Goal: Information Seeking & Learning: Learn about a topic

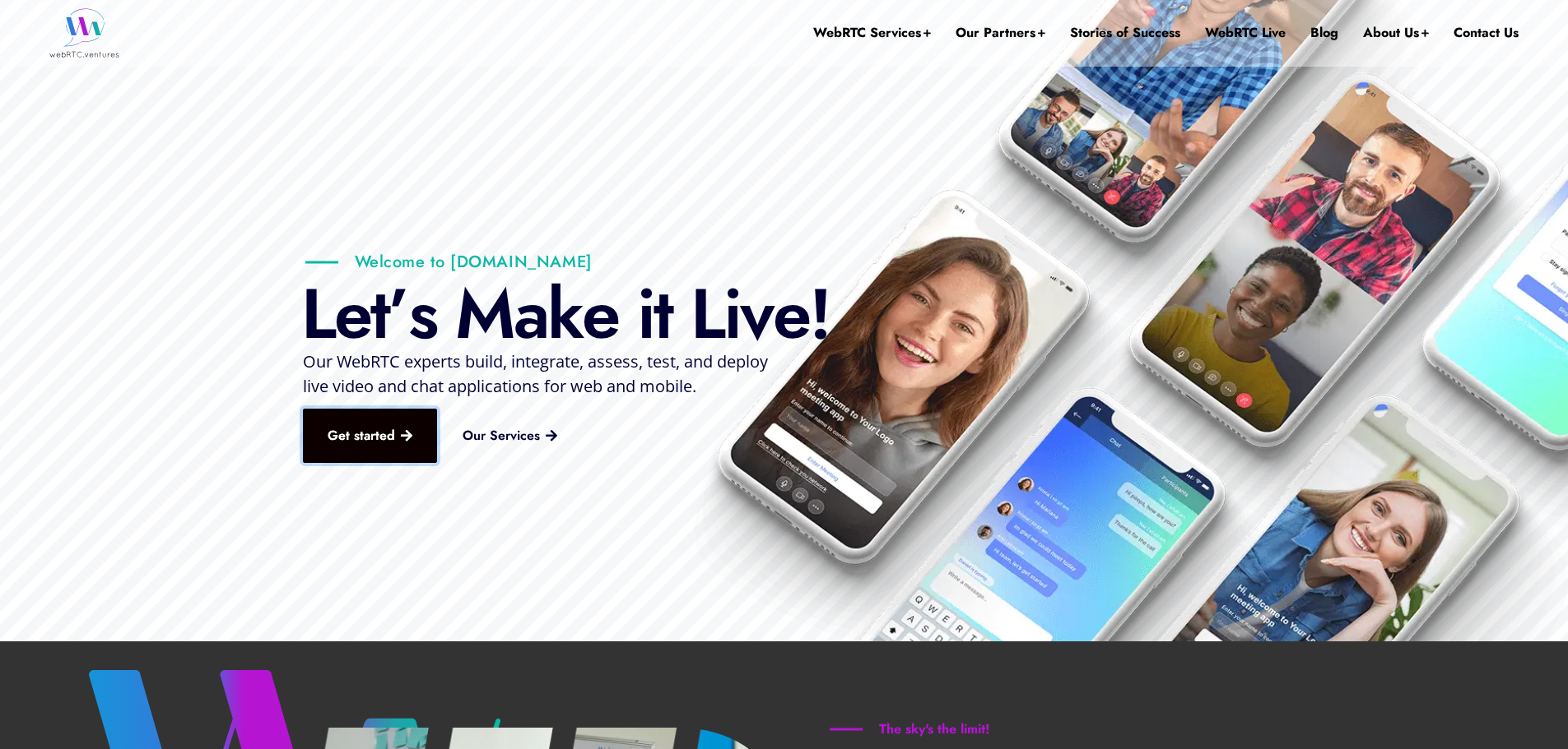
click at [403, 434] on link "Get started" at bounding box center [369, 436] width 134 height 55
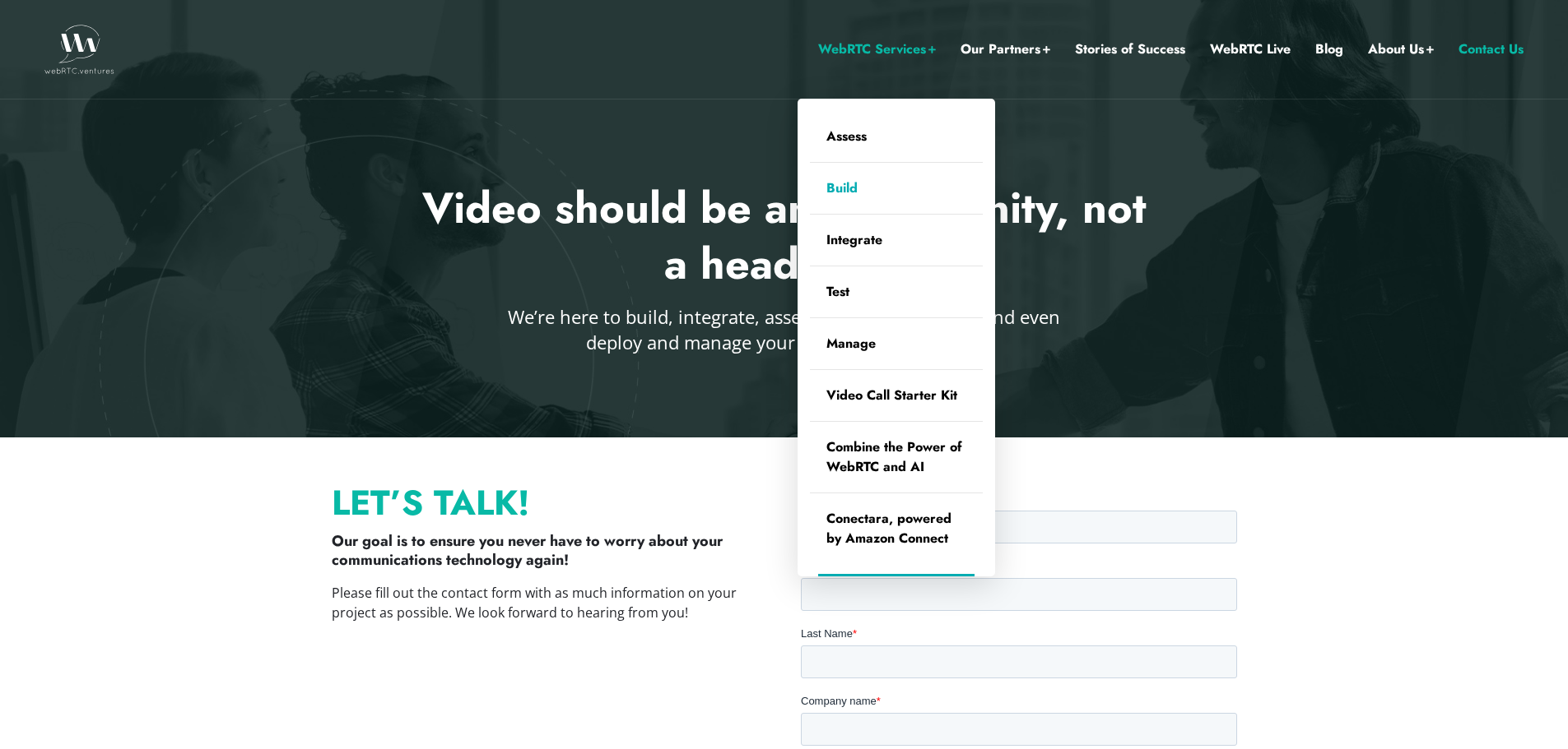
click at [857, 183] on link "Build" at bounding box center [896, 188] width 173 height 51
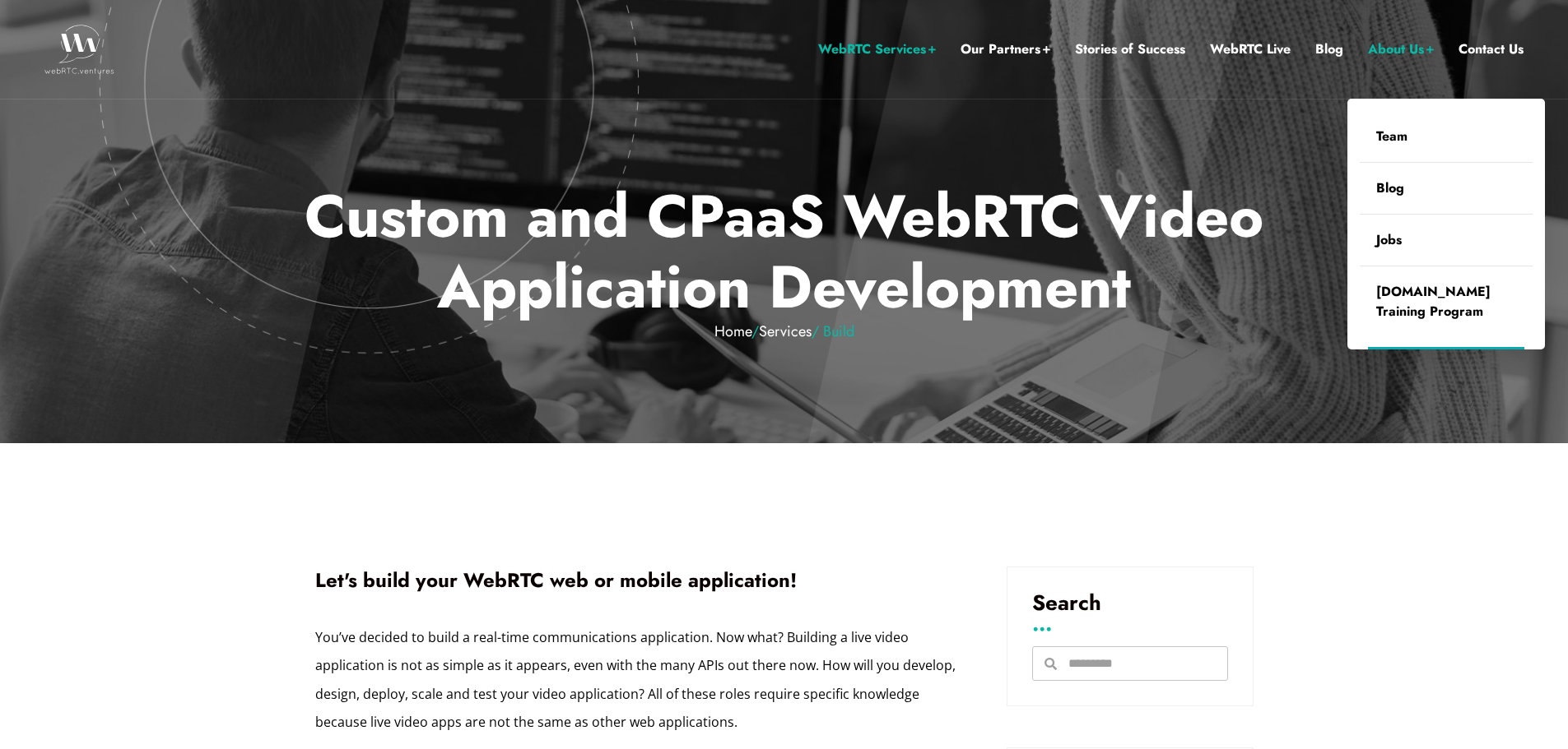
click at [1392, 46] on link "About Us" at bounding box center [1401, 49] width 66 height 22
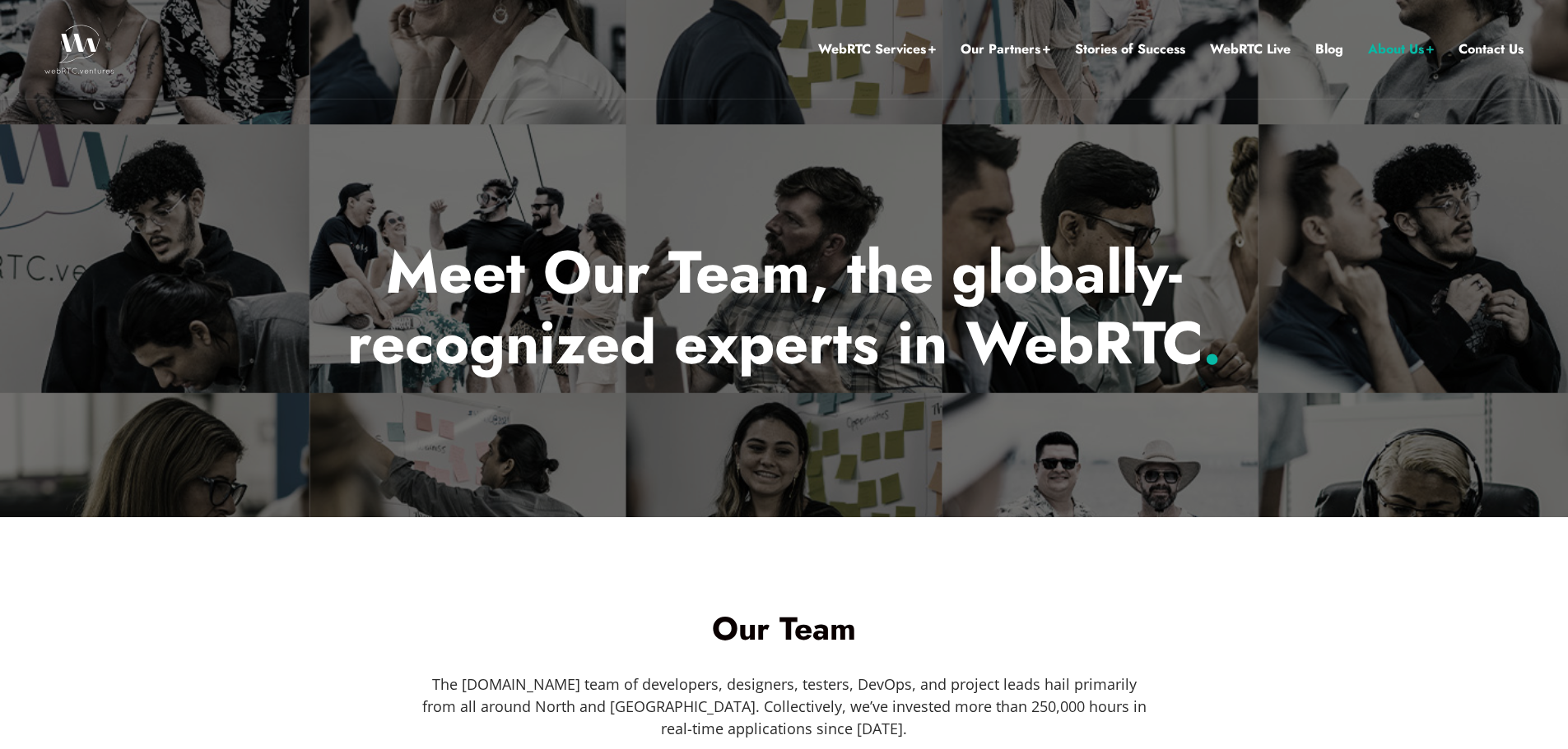
scroll to position [346, 0]
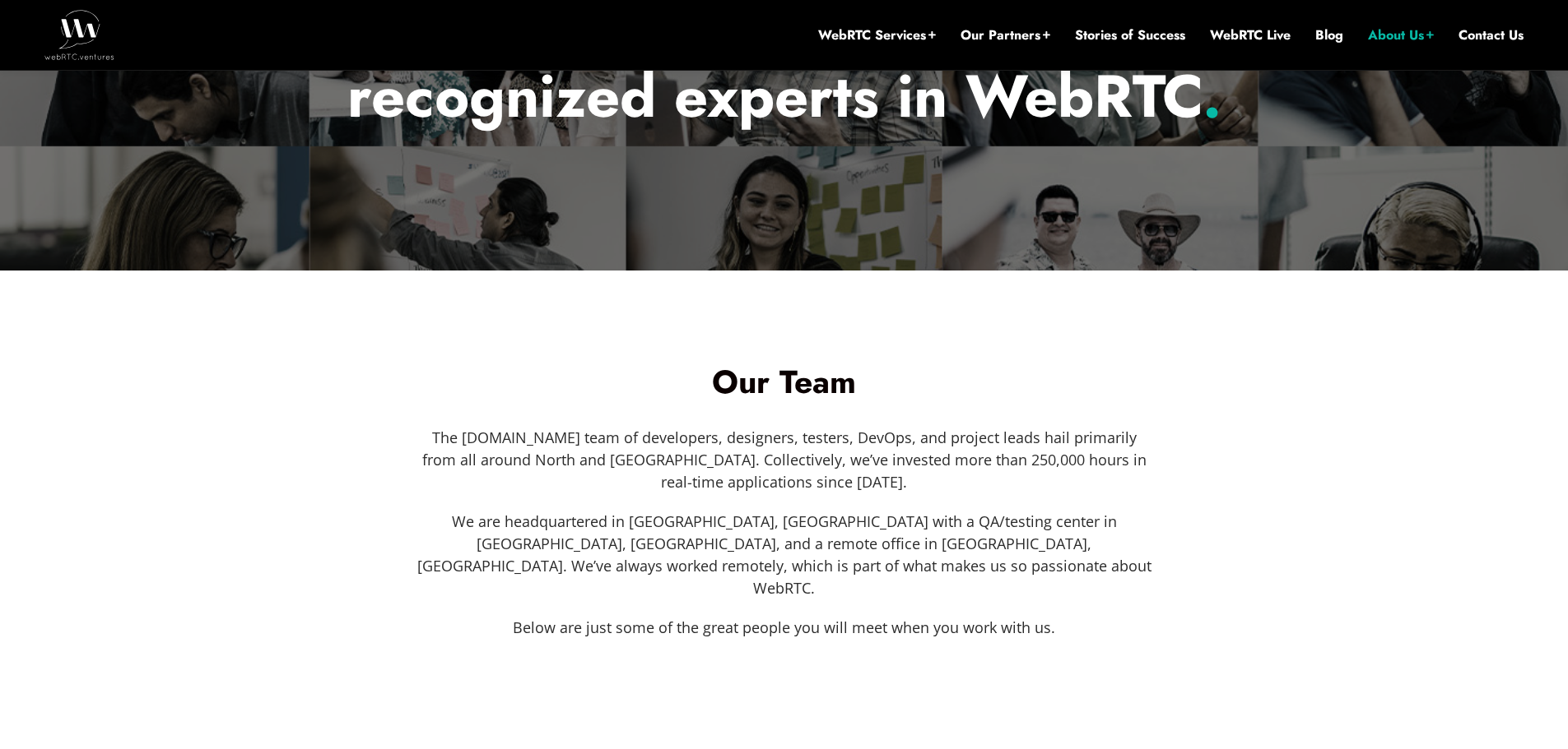
click at [522, 448] on p "The WebRTC.ventures team of developers, designers, testers, DevOps, and project…" at bounding box center [784, 460] width 737 height 67
drag, startPoint x: 427, startPoint y: 529, endPoint x: 684, endPoint y: 521, distance: 257.1
click at [684, 521] on p "We are headquartered in Charlottesville, VA with a QA/testing center in Panama …" at bounding box center [784, 555] width 737 height 88
click at [737, 523] on p "We are headquartered in Charlottesville, VA with a QA/testing center in Panama …" at bounding box center [784, 555] width 737 height 88
drag, startPoint x: 1169, startPoint y: 610, endPoint x: 1175, endPoint y: 596, distance: 15.2
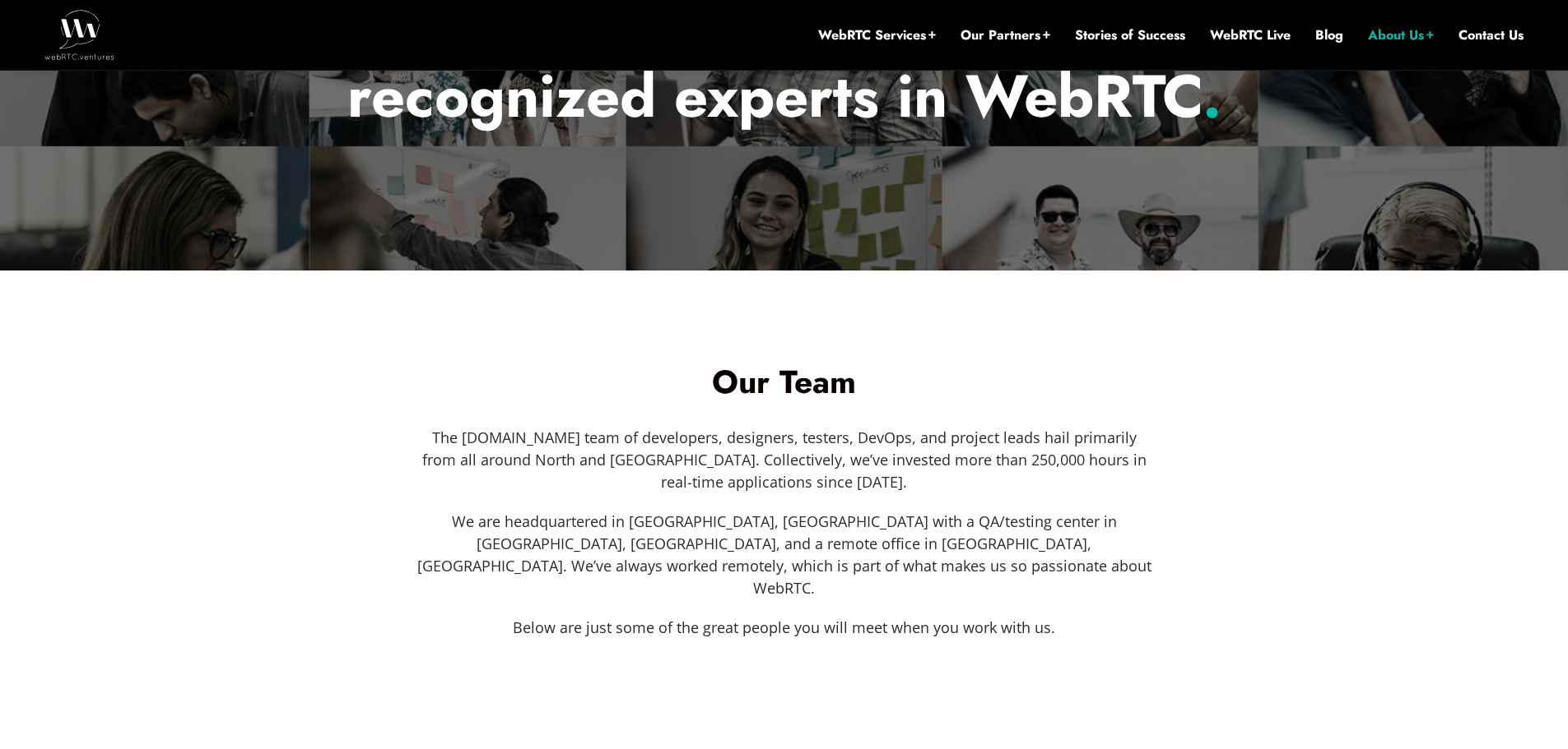
click at [1170, 610] on div "Our Team The WebRTC.ventures team of developers, designers, testers, DevOps, an…" at bounding box center [784, 503] width 938 height 290
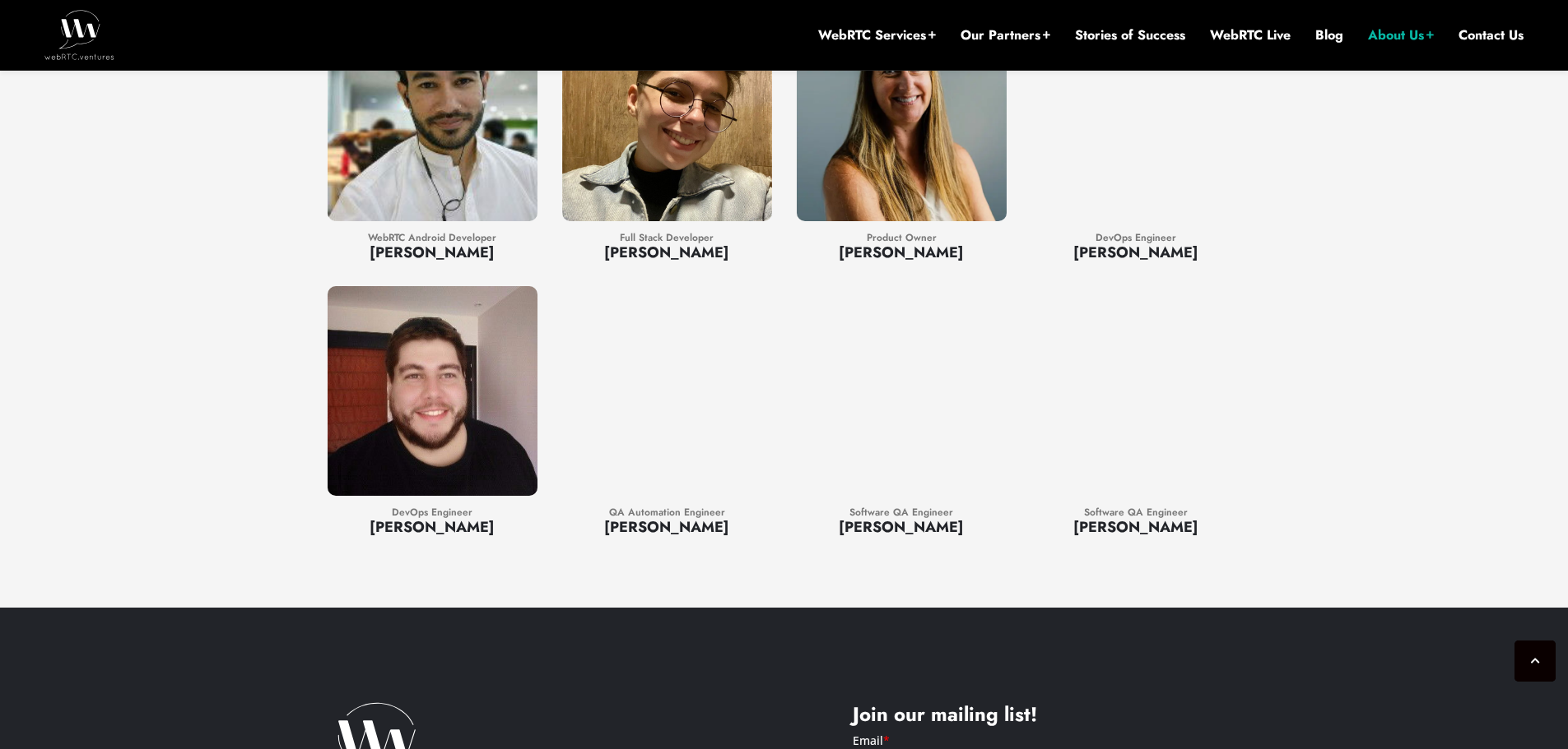
scroll to position [3282, 0]
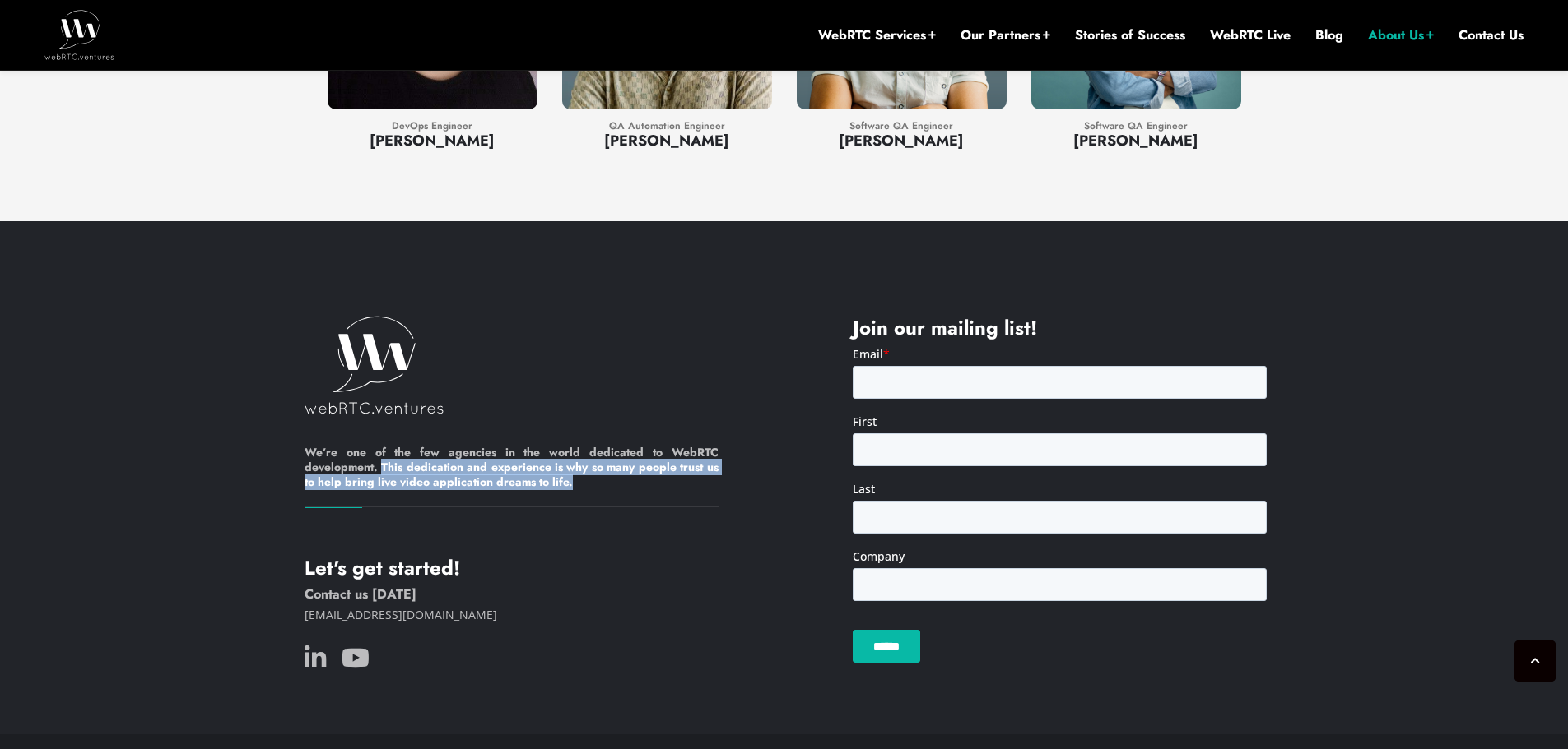
drag, startPoint x: 383, startPoint y: 423, endPoint x: 616, endPoint y: 446, distance: 234.1
click at [612, 449] on h6 "We’re one of the few agencies in the world dedicated to WebRTC development. Thi…" at bounding box center [511, 476] width 414 height 62
click at [633, 446] on h6 "We’re one of the few agencies in the world dedicated to WebRTC development. Thi…" at bounding box center [511, 476] width 414 height 62
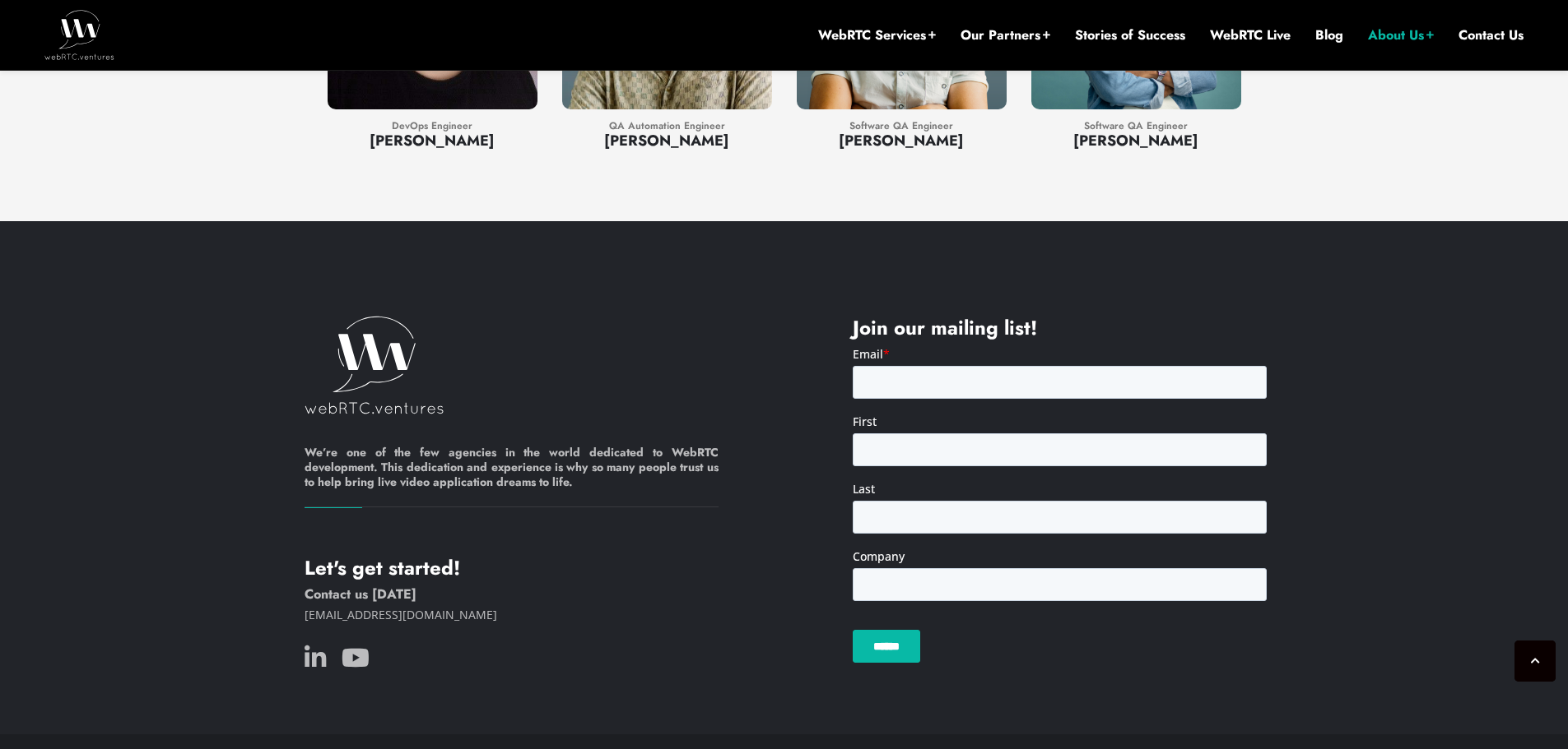
click at [661, 587] on h6 "Contact us [DATE]" at bounding box center [511, 595] width 414 height 16
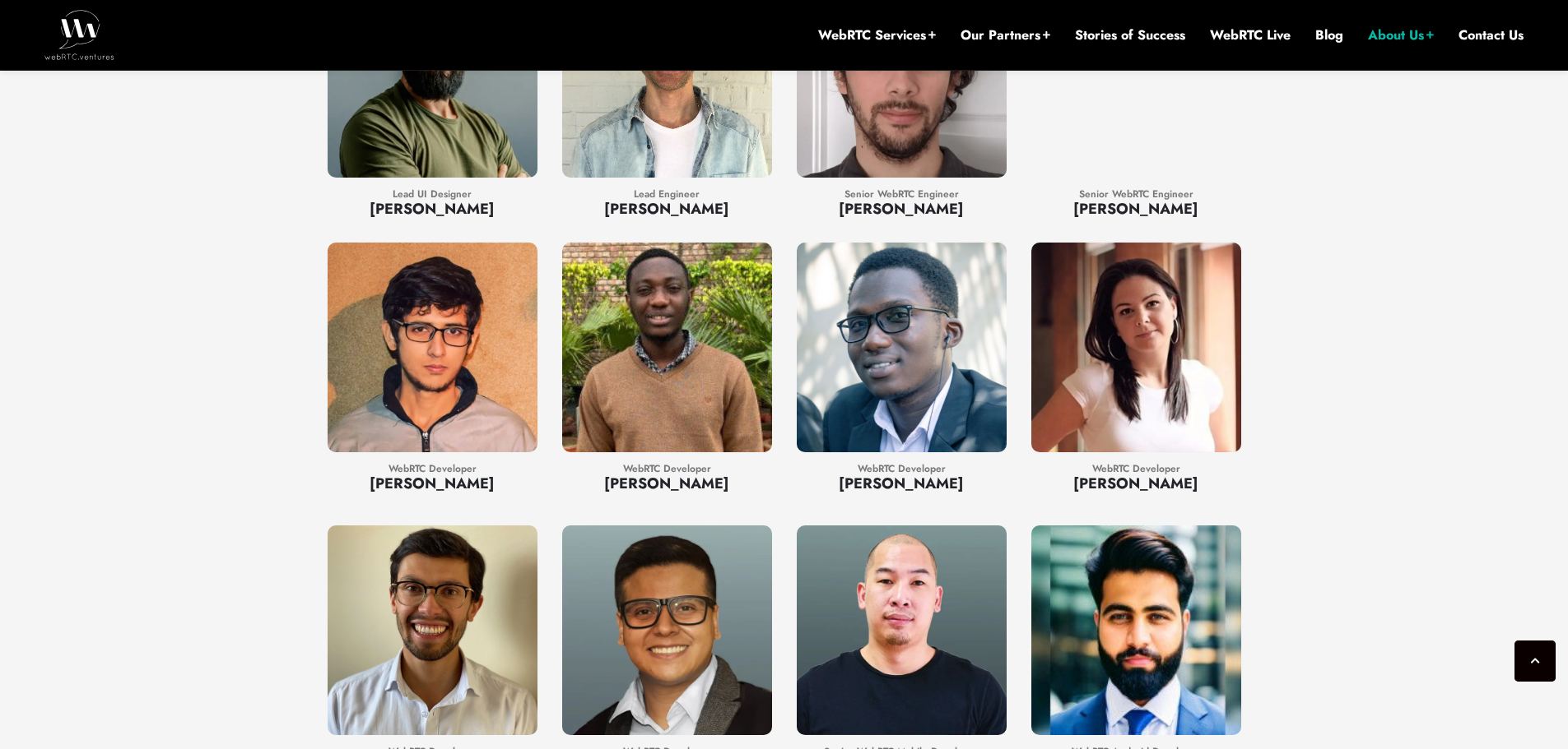
scroll to position [0, 0]
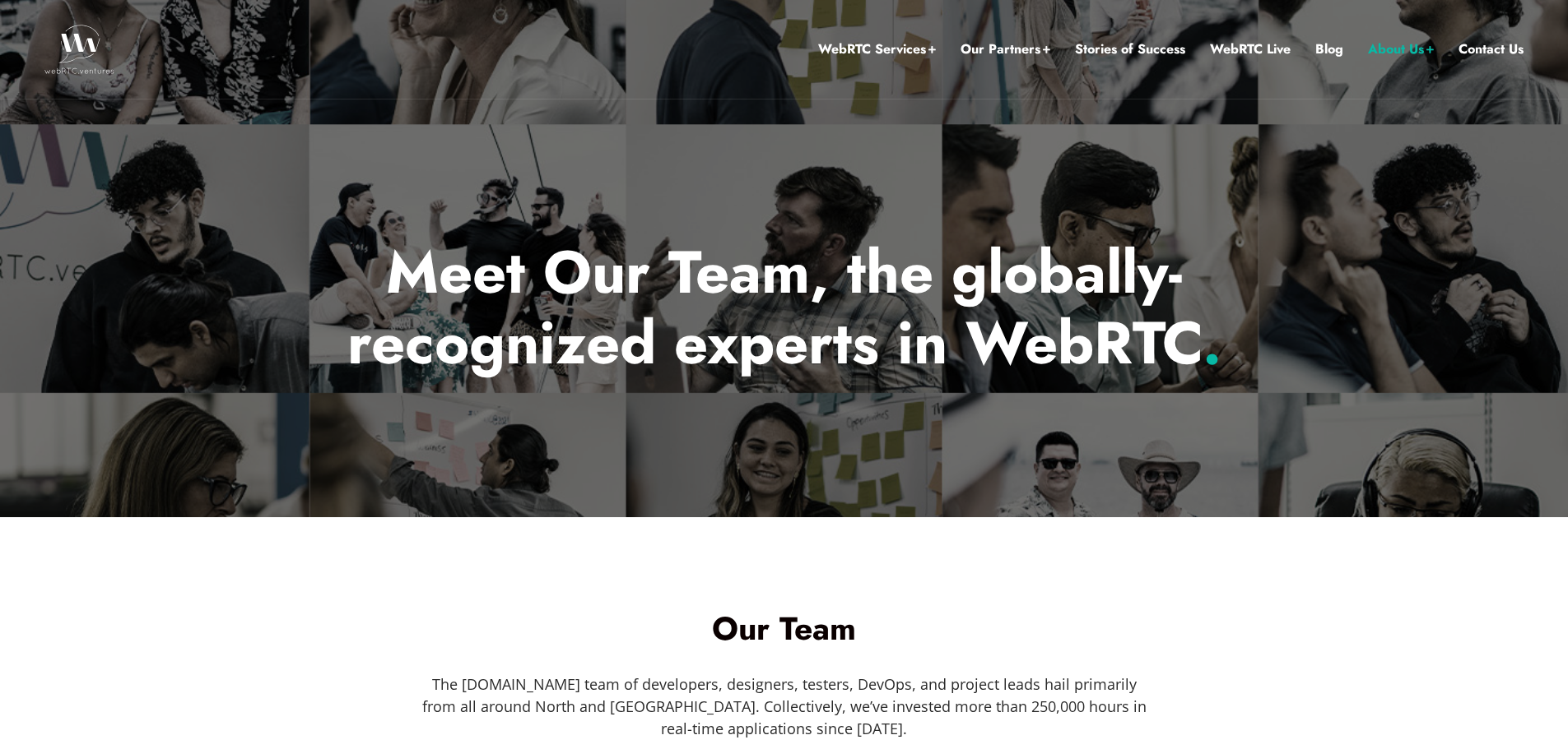
drag, startPoint x: 566, startPoint y: 621, endPoint x: 378, endPoint y: 123, distance: 532.3
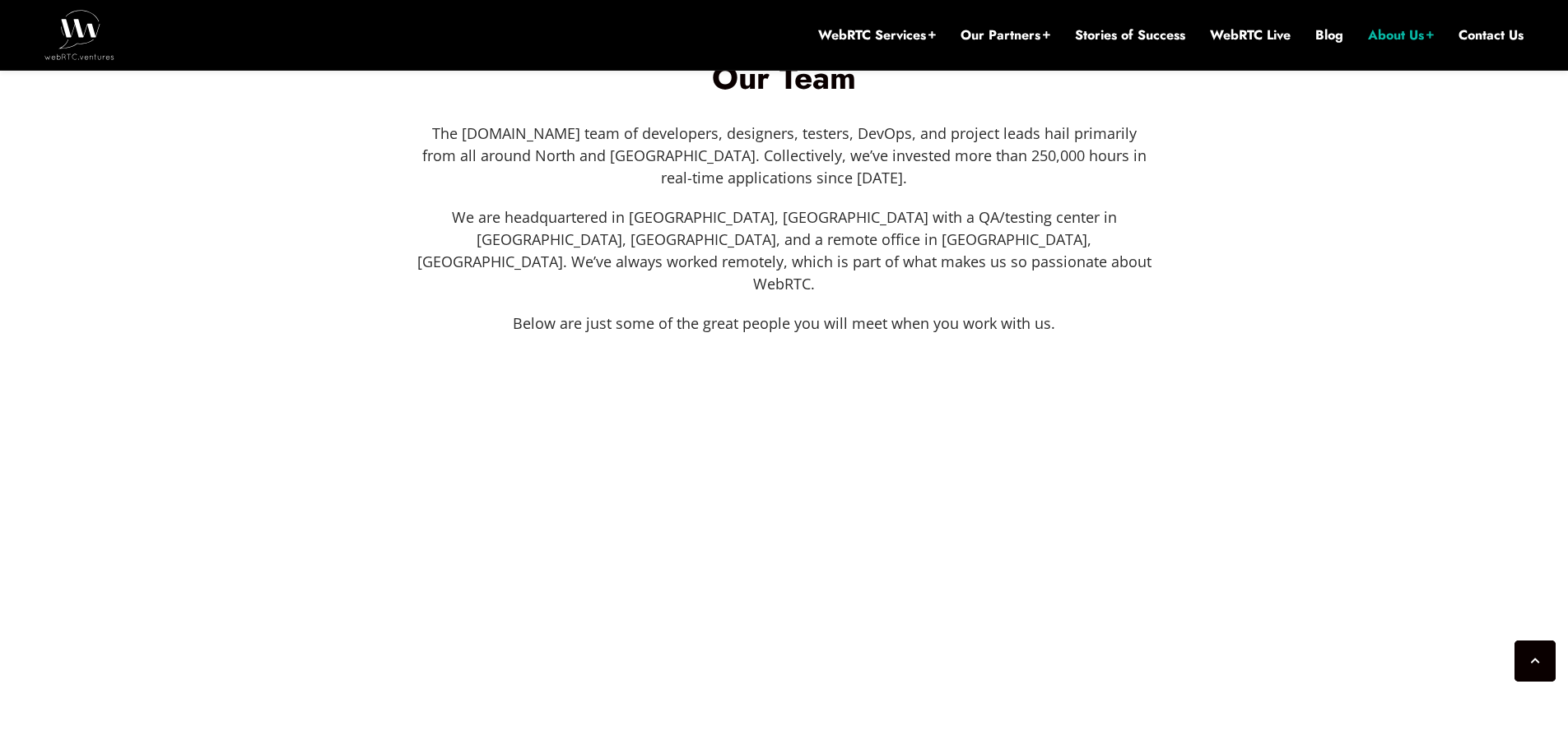
scroll to position [403, 0]
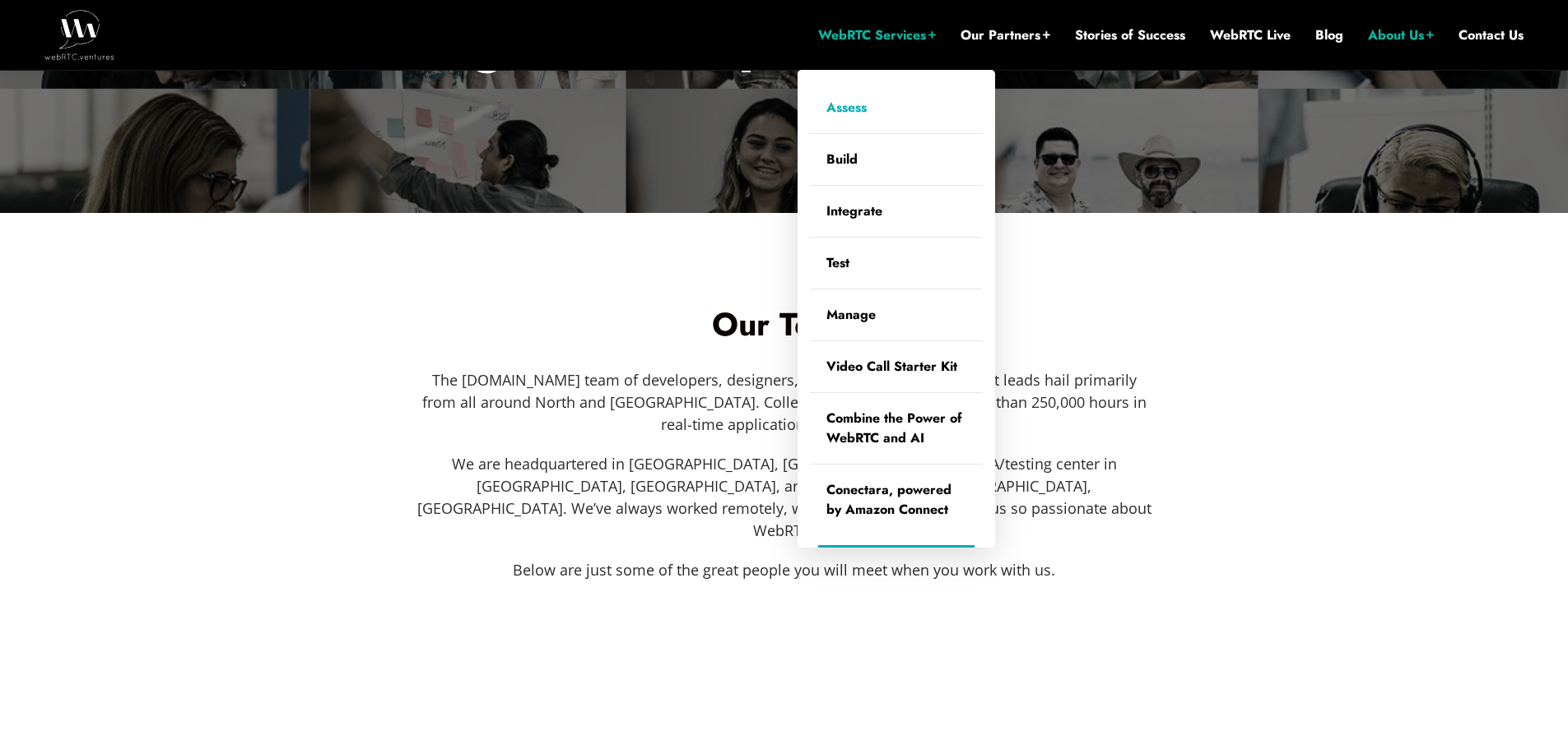
click at [846, 106] on link "Assess" at bounding box center [896, 107] width 173 height 51
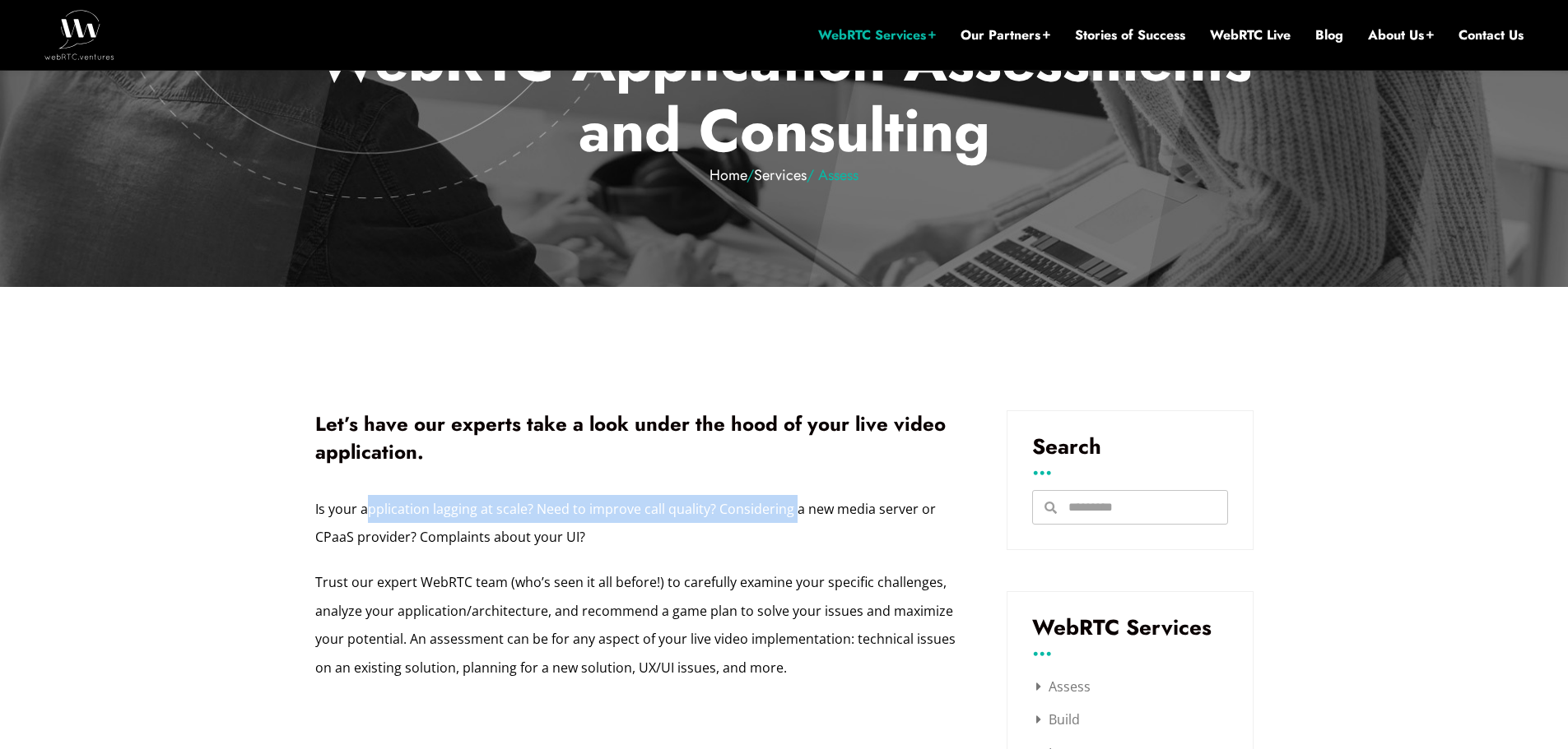
drag, startPoint x: 370, startPoint y: 512, endPoint x: 789, endPoint y: 525, distance: 419.2
click at [789, 522] on p "Is your application lagging at scale? Need to improve call quality? Considering…" at bounding box center [636, 523] width 642 height 56
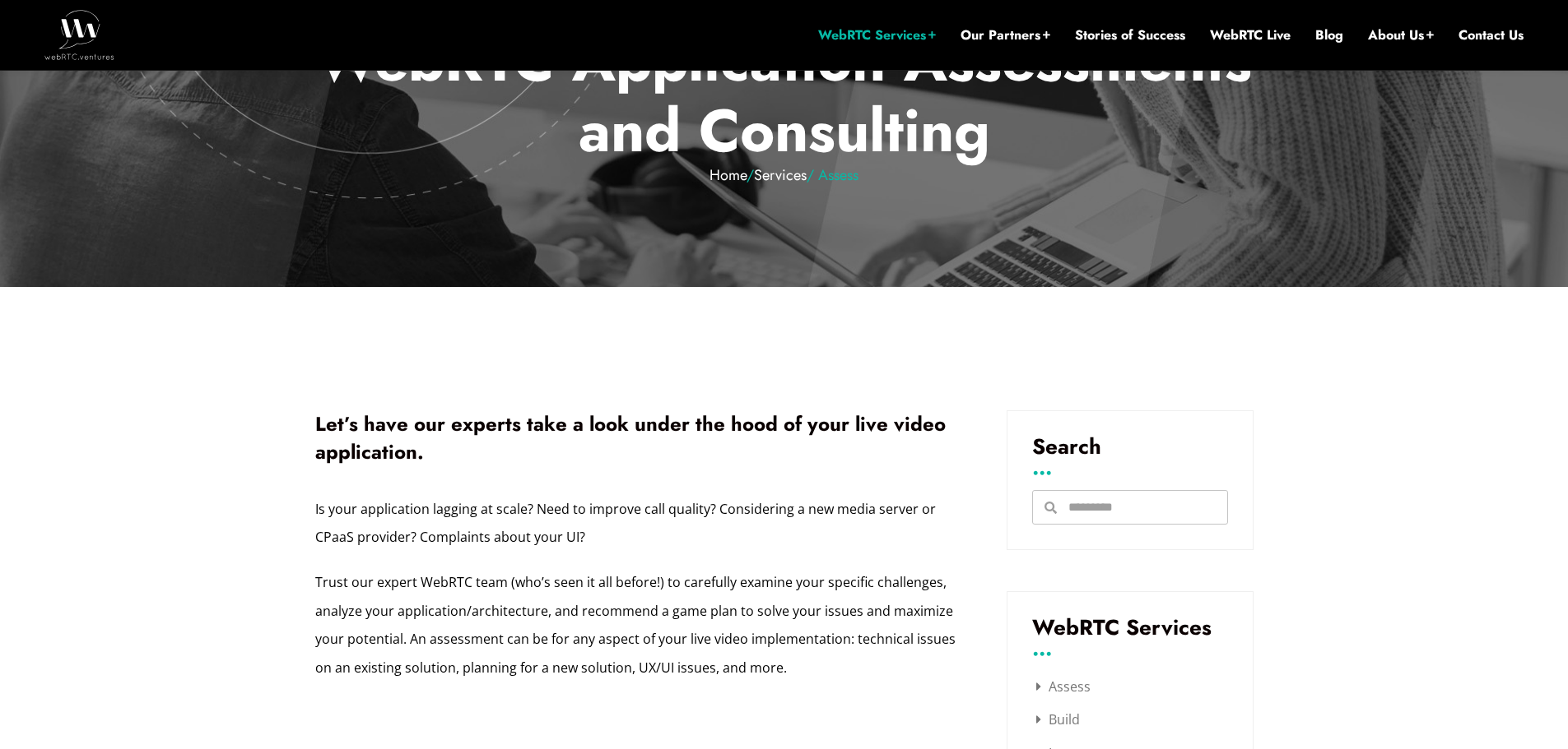
click at [797, 539] on p "Is your application lagging at scale? Need to improve call quality? Considering…" at bounding box center [636, 523] width 642 height 56
